Goal: Information Seeking & Learning: Learn about a topic

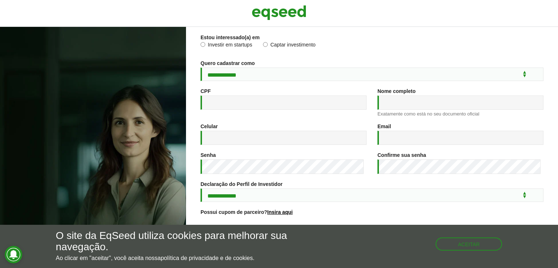
scroll to position [105, 0]
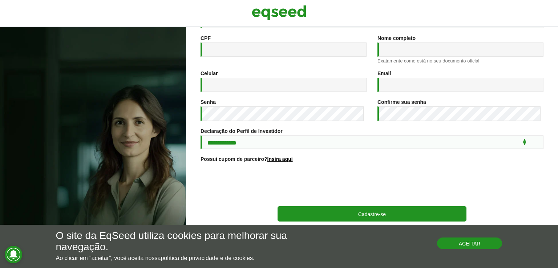
click at [475, 244] on button "Aceitar" at bounding box center [469, 244] width 65 height 12
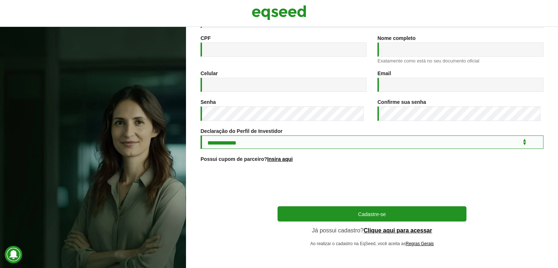
click at [268, 140] on select "**********" at bounding box center [372, 142] width 343 height 13
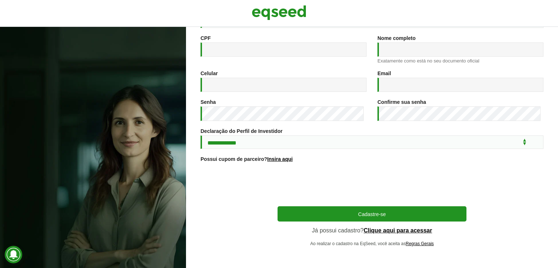
click at [237, 222] on div "**********" at bounding box center [372, 94] width 343 height 304
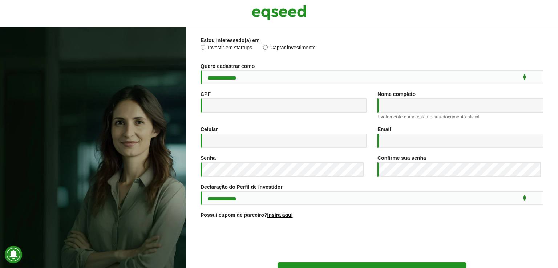
scroll to position [0, 0]
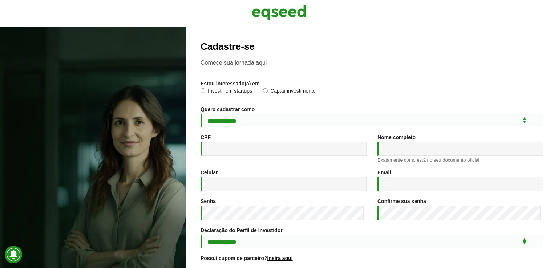
click at [288, 91] on label "Captar investimento" at bounding box center [289, 91] width 53 height 7
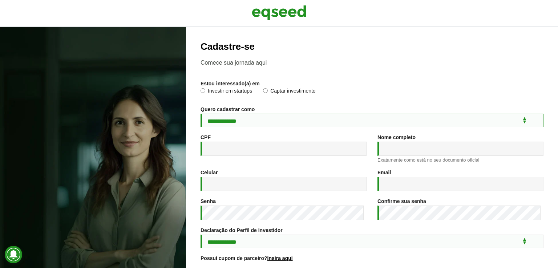
click at [249, 121] on select "**********" at bounding box center [372, 120] width 343 height 13
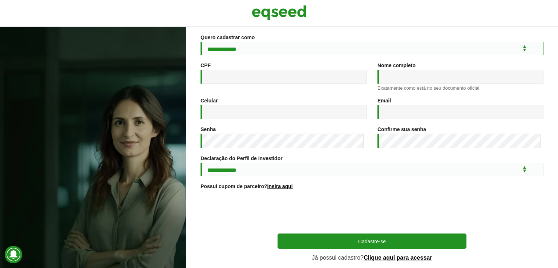
scroll to position [73, 0]
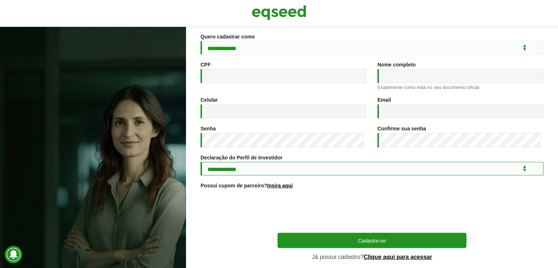
click at [246, 168] on select "**********" at bounding box center [372, 168] width 343 height 13
click at [246, 171] on select "**********" at bounding box center [372, 168] width 343 height 13
click at [295, 176] on select "**********" at bounding box center [372, 168] width 343 height 13
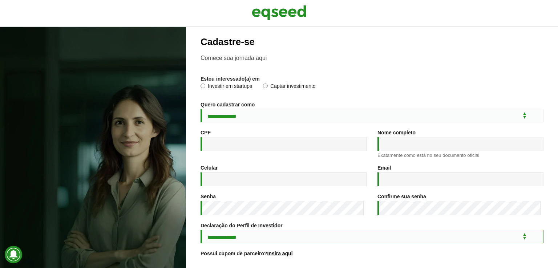
scroll to position [0, 0]
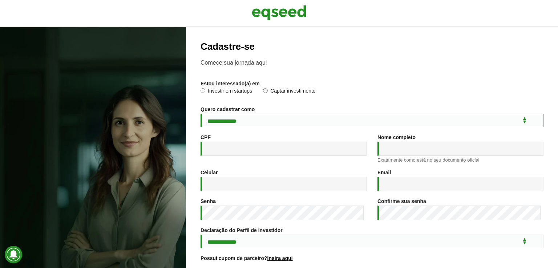
click at [275, 123] on select "**********" at bounding box center [372, 120] width 343 height 13
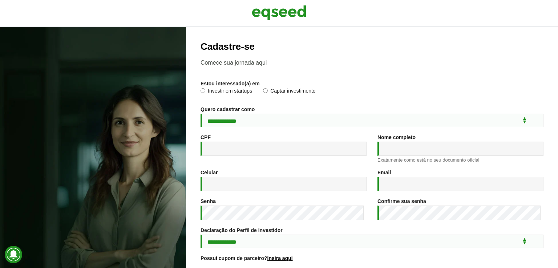
click at [275, 42] on h2 "Cadastre-se" at bounding box center [372, 46] width 343 height 11
click at [272, 11] on img at bounding box center [279, 13] width 55 height 18
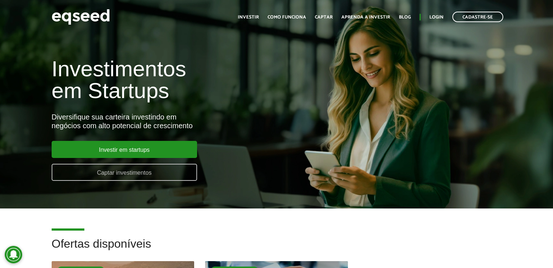
click at [128, 172] on link "Captar investimentos" at bounding box center [124, 172] width 145 height 17
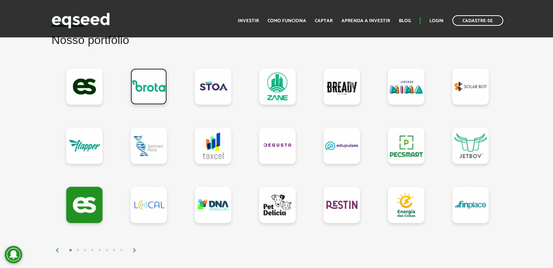
scroll to position [691, 0]
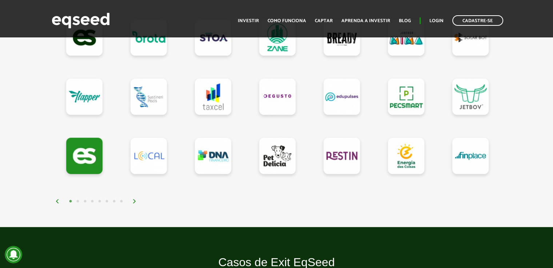
click at [133, 200] on img at bounding box center [134, 201] width 4 height 4
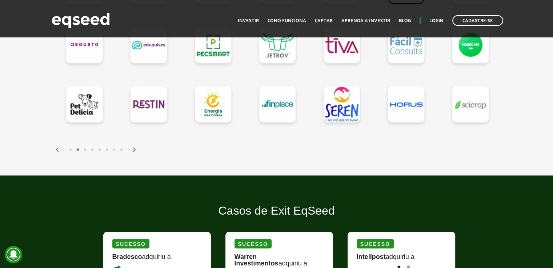
scroll to position [763, 0]
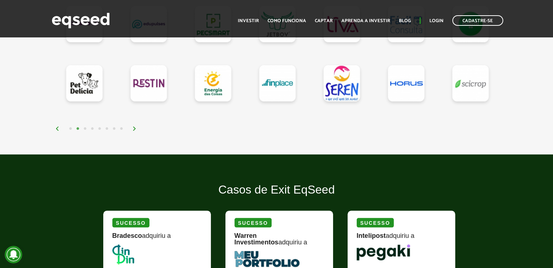
click at [133, 127] on img at bounding box center [134, 129] width 4 height 4
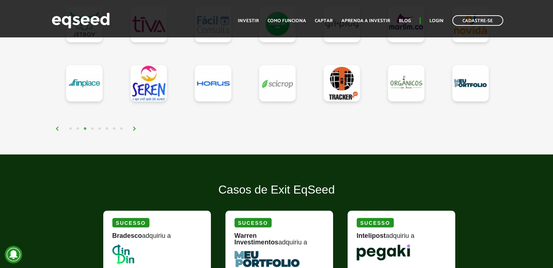
click at [135, 129] on img at bounding box center [134, 129] width 4 height 4
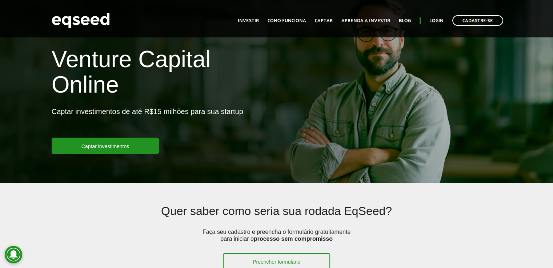
scroll to position [0, 0]
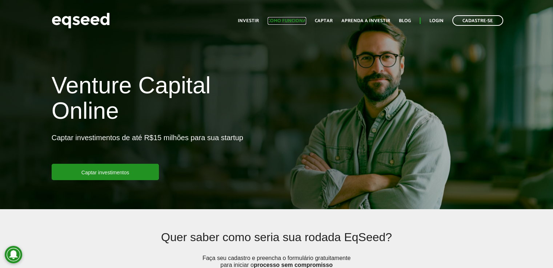
click at [282, 21] on link "Como funciona" at bounding box center [287, 21] width 39 height 5
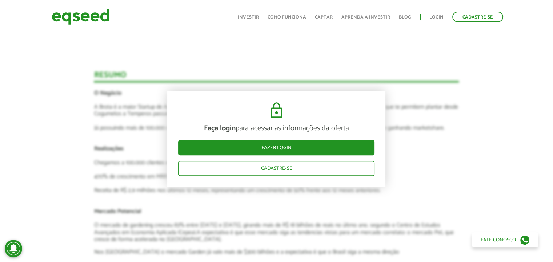
scroll to position [836, 0]
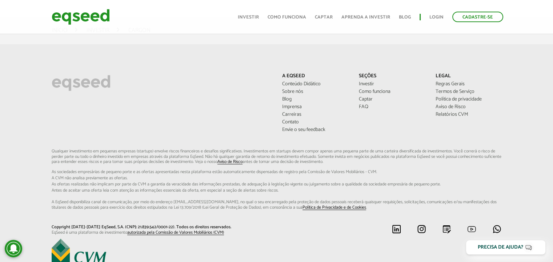
scroll to position [2097, 0]
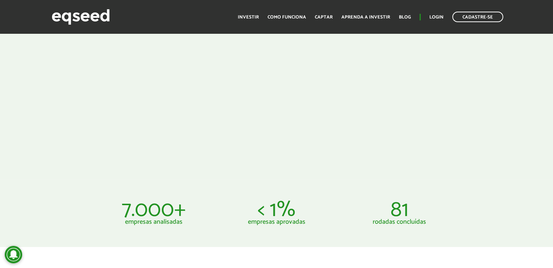
scroll to position [364, 0]
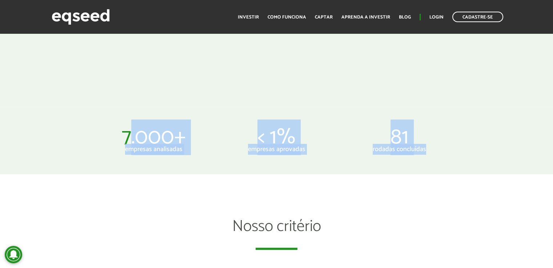
drag, startPoint x: 137, startPoint y: 139, endPoint x: 491, endPoint y: 153, distance: 354.4
click at [491, 153] on article "7.000+ empresas analisadas < 1% empresas aprovadas 81 rodadas concluídas" at bounding box center [276, 141] width 553 height 68
click at [458, 143] on li "81 rodadas concluídas" at bounding box center [399, 141] width 123 height 24
click at [283, 141] on p "< 1%" at bounding box center [277, 137] width 112 height 17
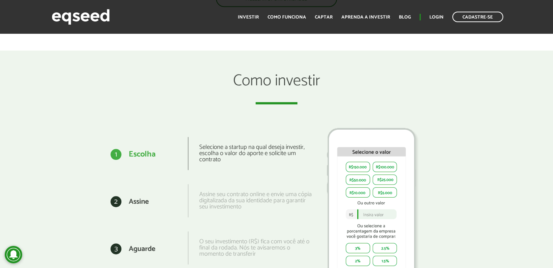
scroll to position [691, 0]
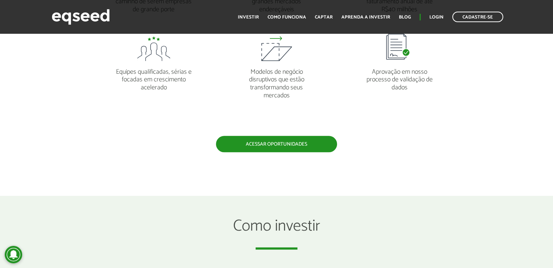
click at [281, 141] on link "Acessar oportunidades" at bounding box center [276, 144] width 121 height 16
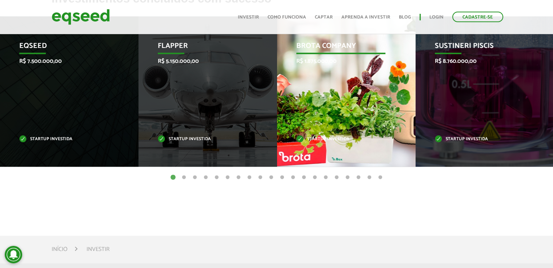
scroll to position [327, 0]
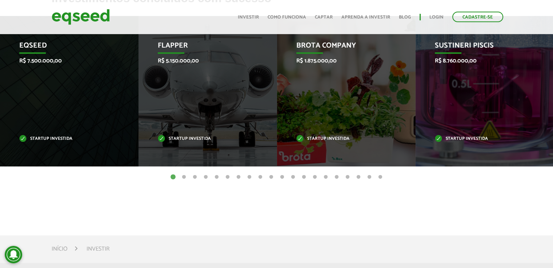
click at [183, 179] on button "2" at bounding box center [183, 177] width 7 height 7
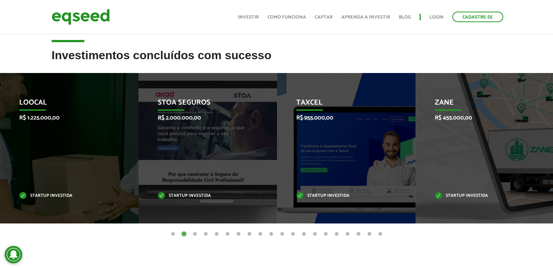
scroll to position [254, 0]
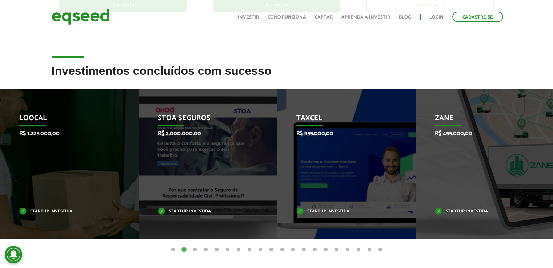
click at [193, 249] on button "3" at bounding box center [194, 249] width 7 height 7
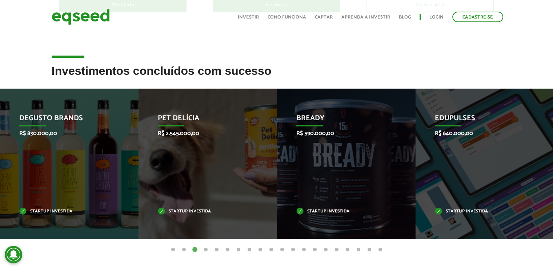
click at [203, 249] on button "4" at bounding box center [205, 249] width 7 height 7
